Goal: Task Accomplishment & Management: Complete application form

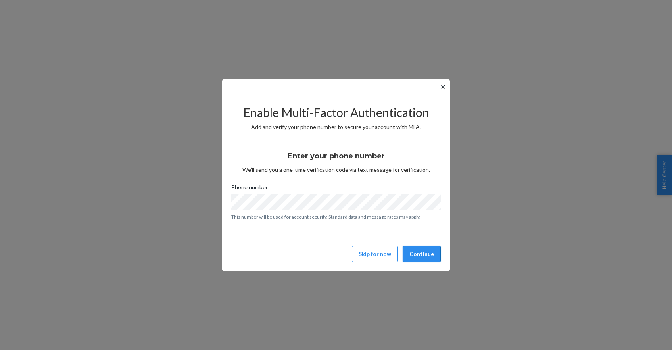
click at [434, 255] on button "Continue" at bounding box center [422, 254] width 38 height 16
click at [436, 242] on div "Enable Multi-Factor Authentication Add and verify your phone number to secure y…" at bounding box center [335, 180] width 209 height 170
click at [436, 251] on button "Continue" at bounding box center [422, 254] width 38 height 16
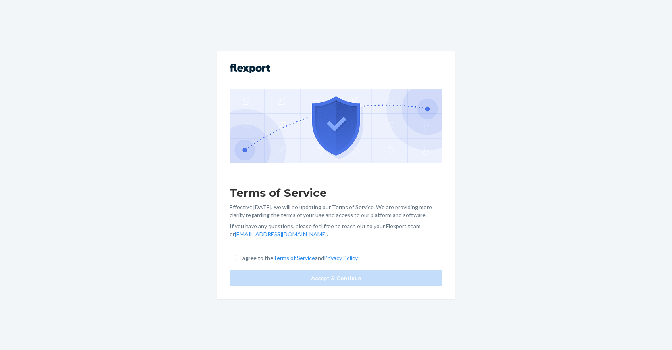
click at [261, 259] on p "I agree to the Terms of Service and Privacy Policy" at bounding box center [298, 258] width 119 height 8
click at [236, 259] on input "I agree to the Terms of Service and Privacy Policy" at bounding box center [233, 258] width 6 height 6
checkbox input "true"
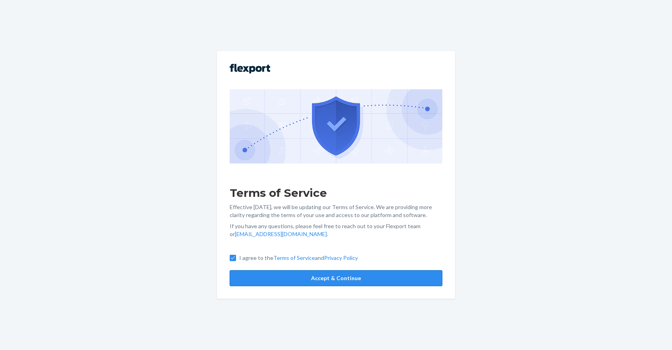
click at [269, 275] on button "Accept & Continue" at bounding box center [336, 278] width 213 height 16
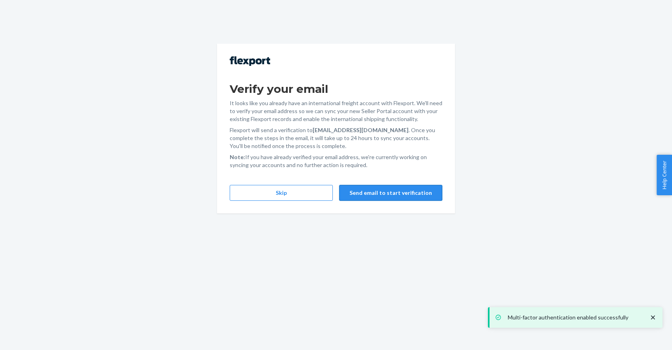
click at [365, 196] on button "Send email to start verification" at bounding box center [390, 193] width 103 height 16
